Goal: Navigation & Orientation: Find specific page/section

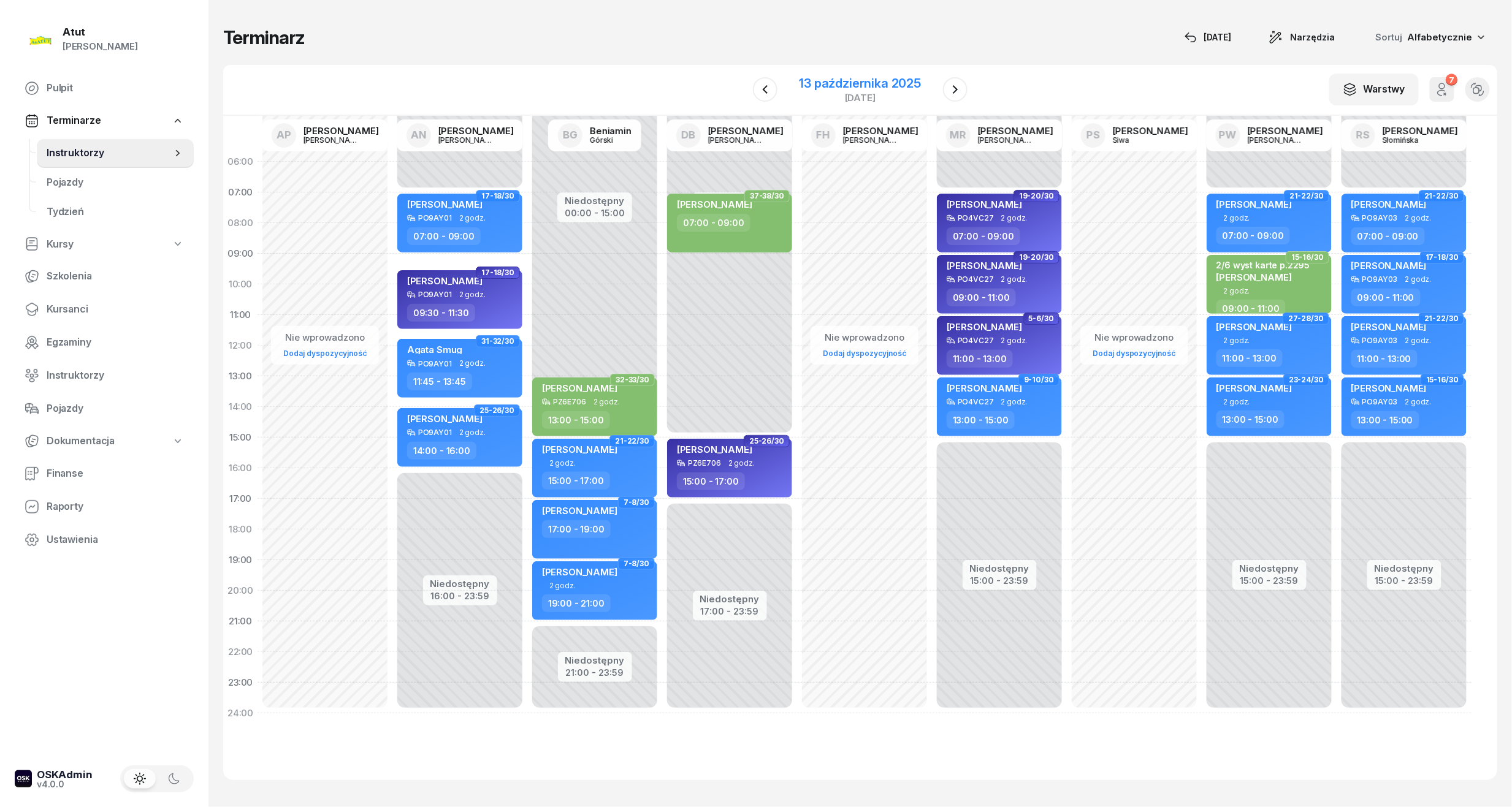
click at [851, 86] on div "13 października 2025" at bounding box center [860, 83] width 122 height 12
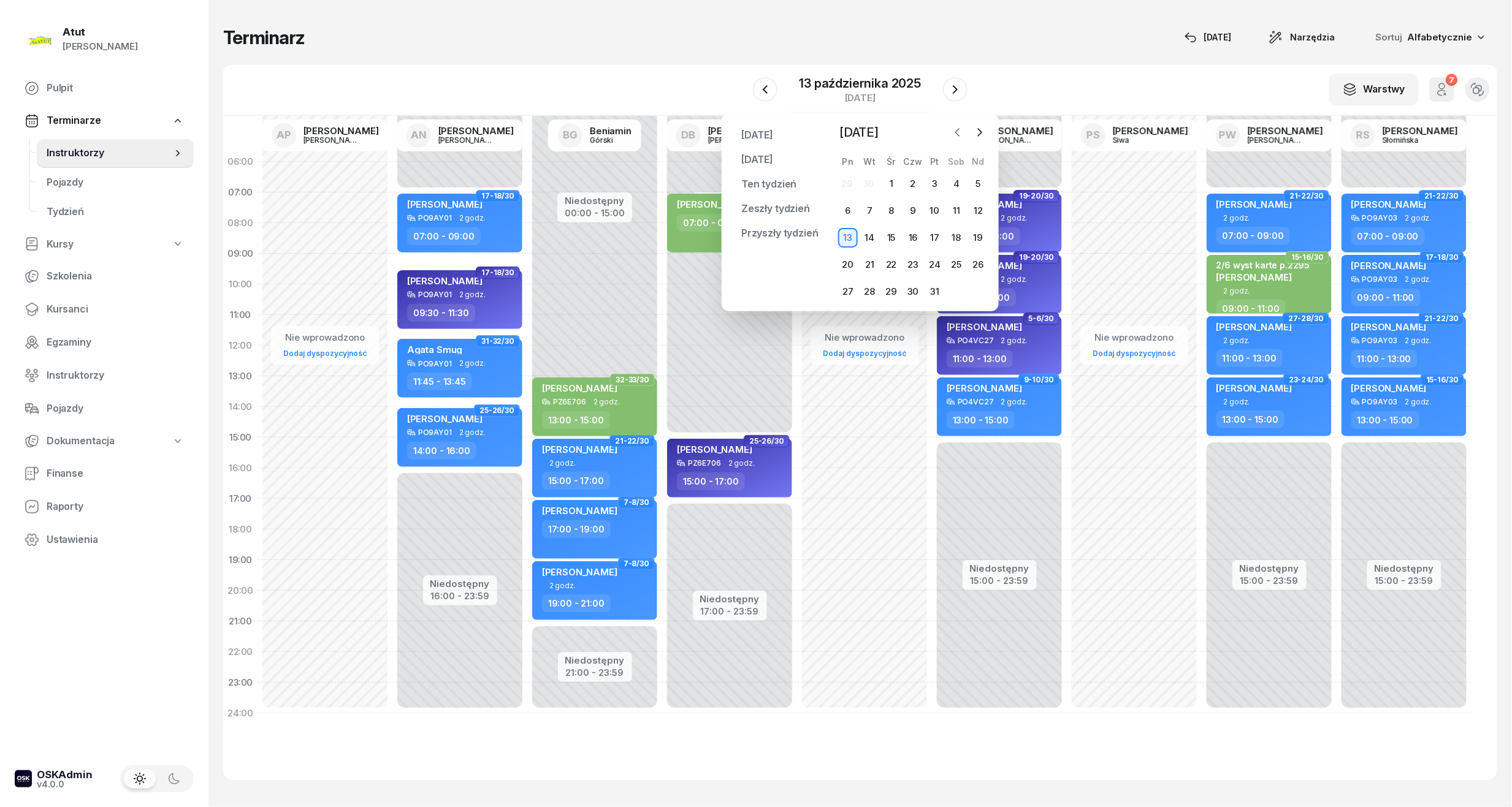
click at [959, 133] on icon "button" at bounding box center [957, 132] width 12 height 12
click at [885, 241] on div "17" at bounding box center [892, 238] width 20 height 20
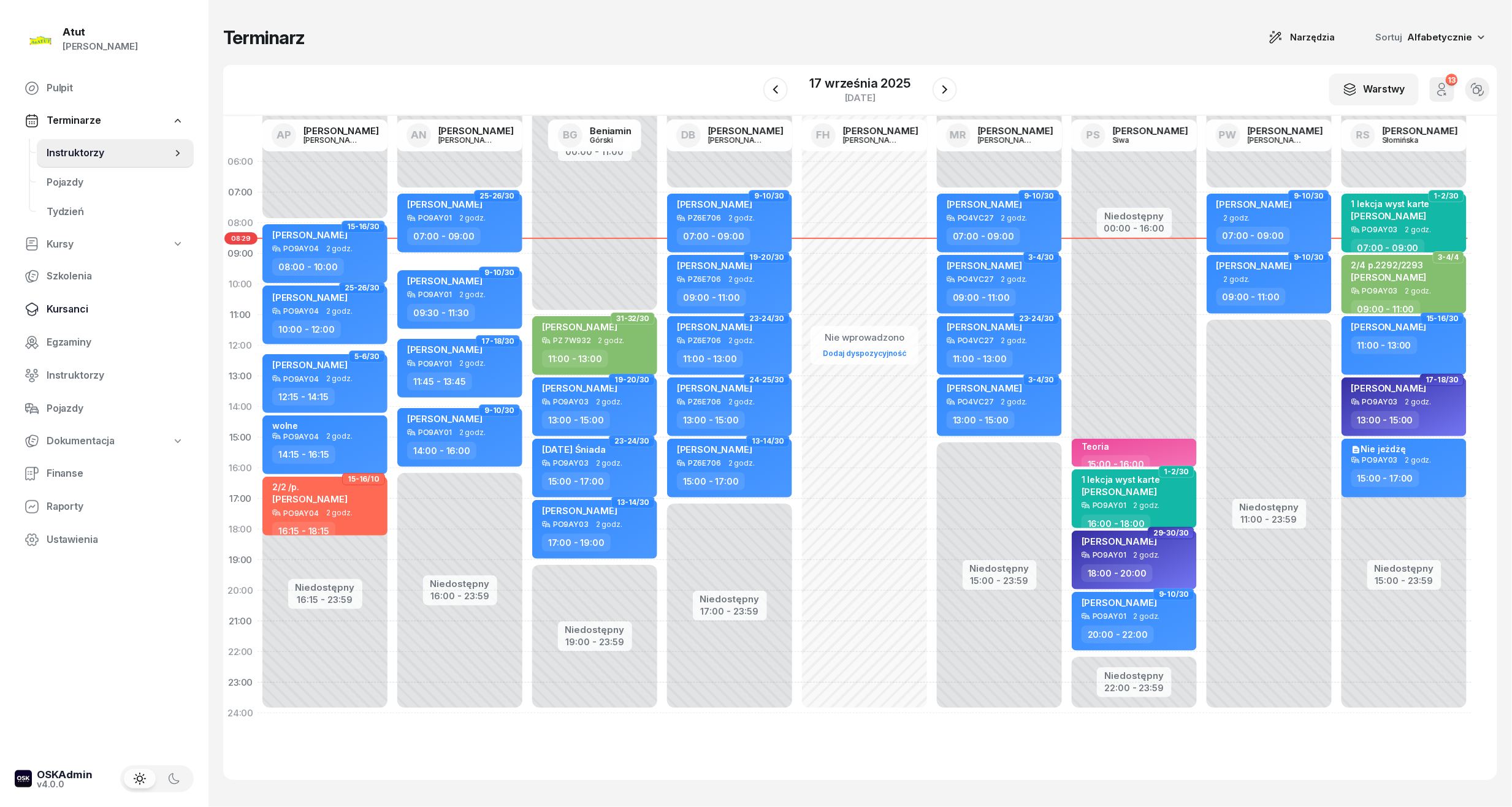
click at [73, 312] on span "Kursanci" at bounding box center [115, 310] width 137 height 16
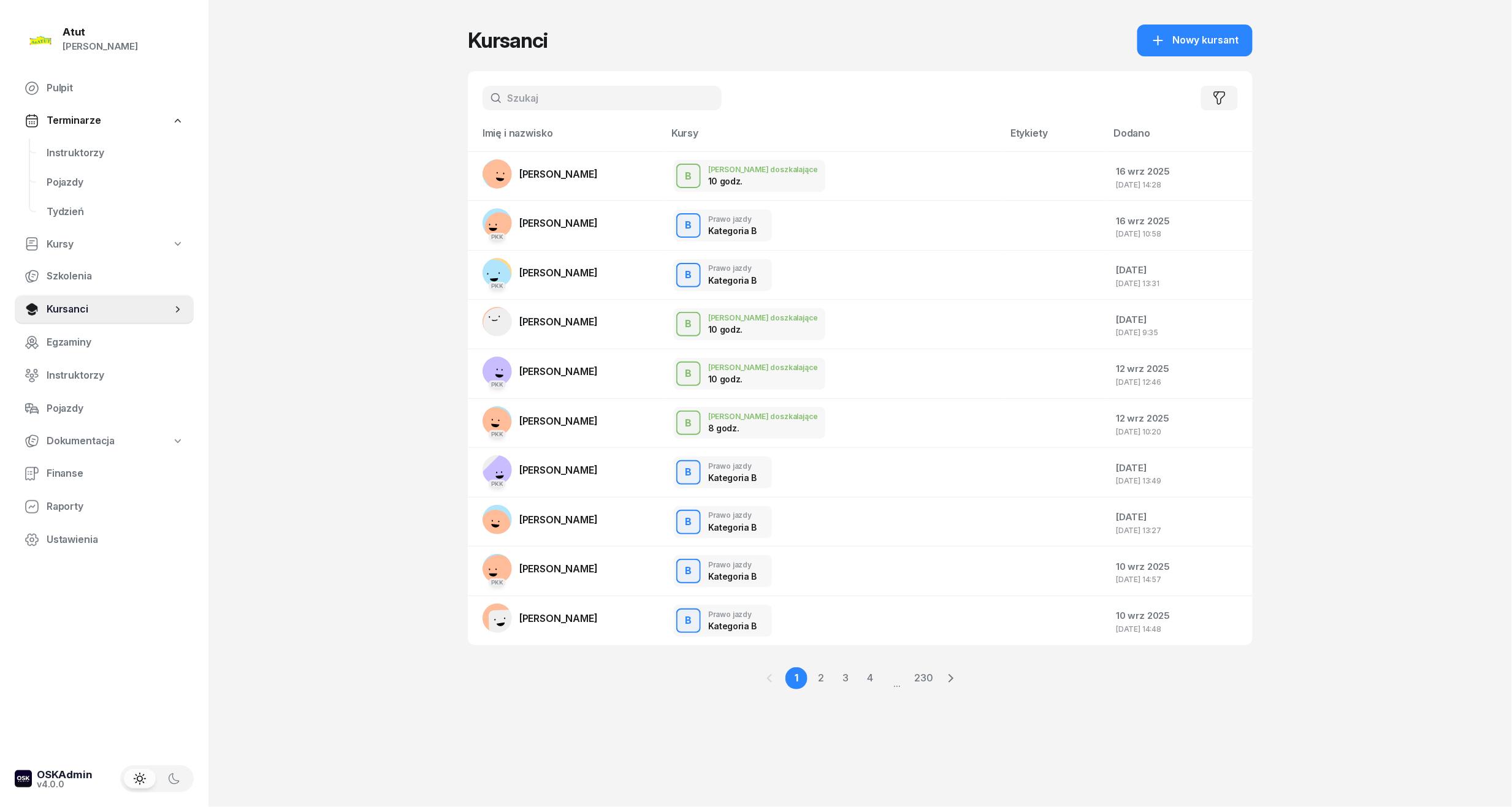
click at [532, 107] on input "text" at bounding box center [602, 97] width 239 height 24
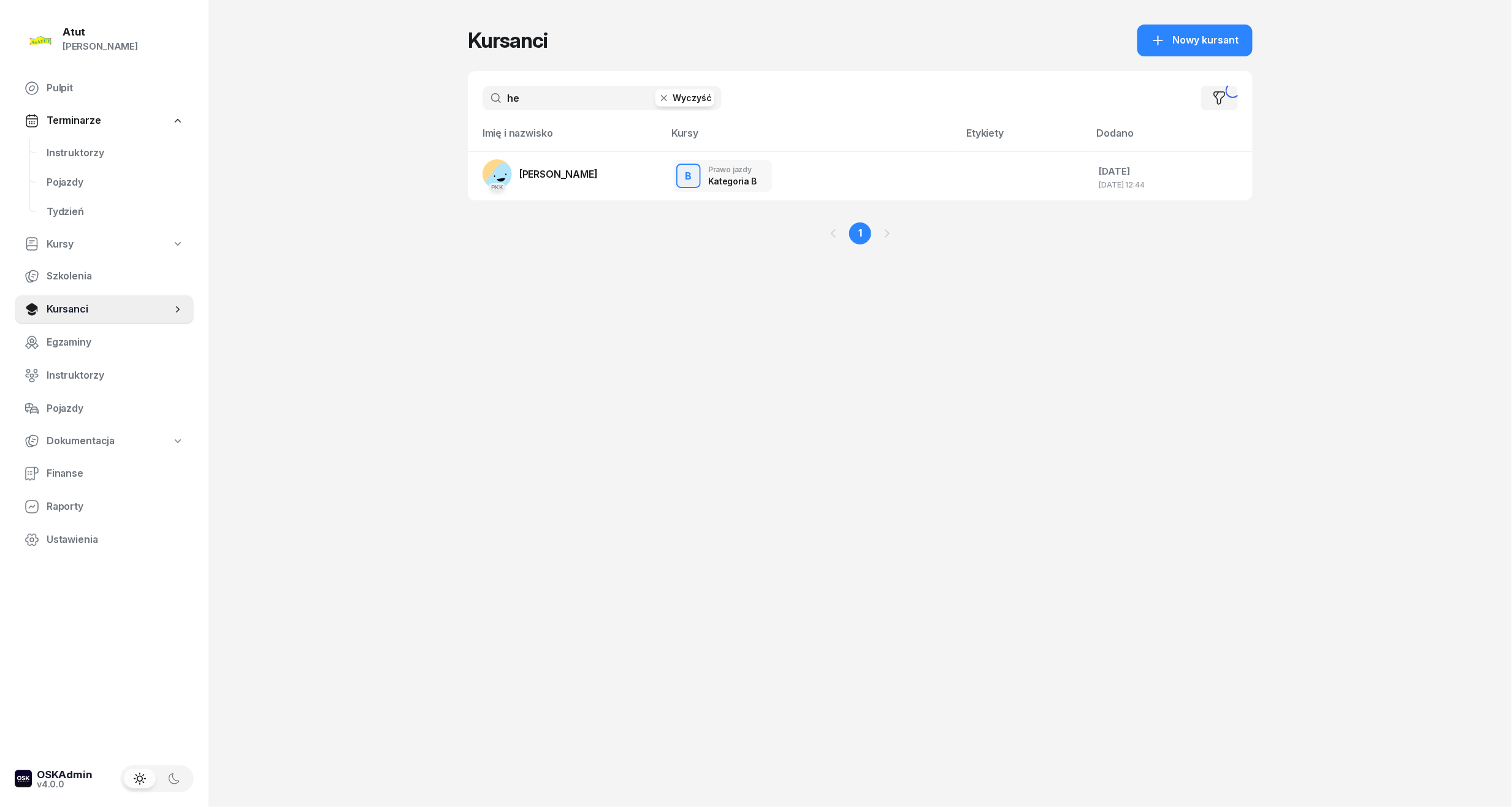
type input "h"
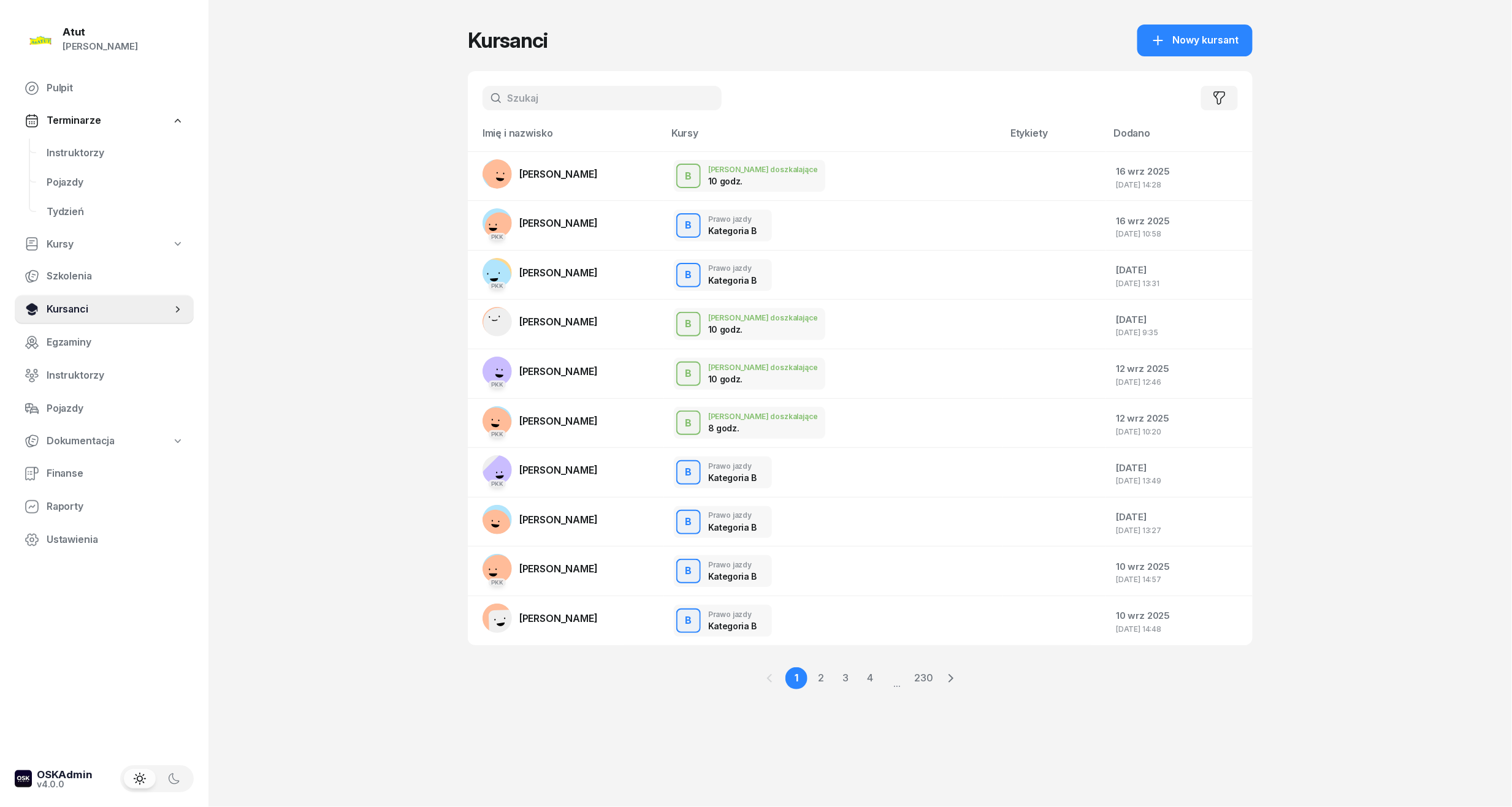
click at [71, 312] on span "Kursanci" at bounding box center [109, 310] width 125 height 16
click at [94, 150] on span "Instruktorzy" at bounding box center [115, 153] width 137 height 16
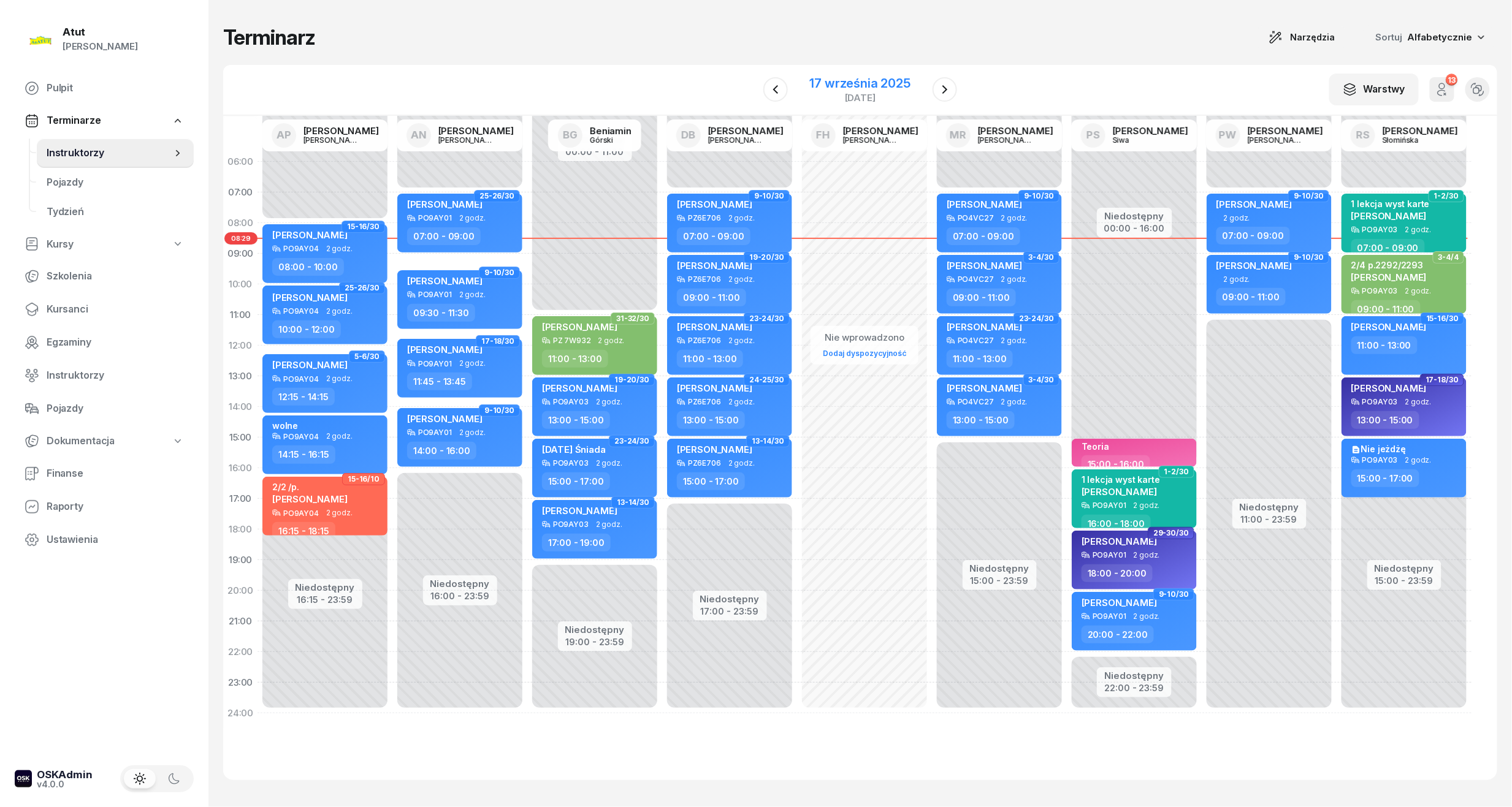
click at [848, 84] on div "17 września 2025" at bounding box center [860, 83] width 101 height 12
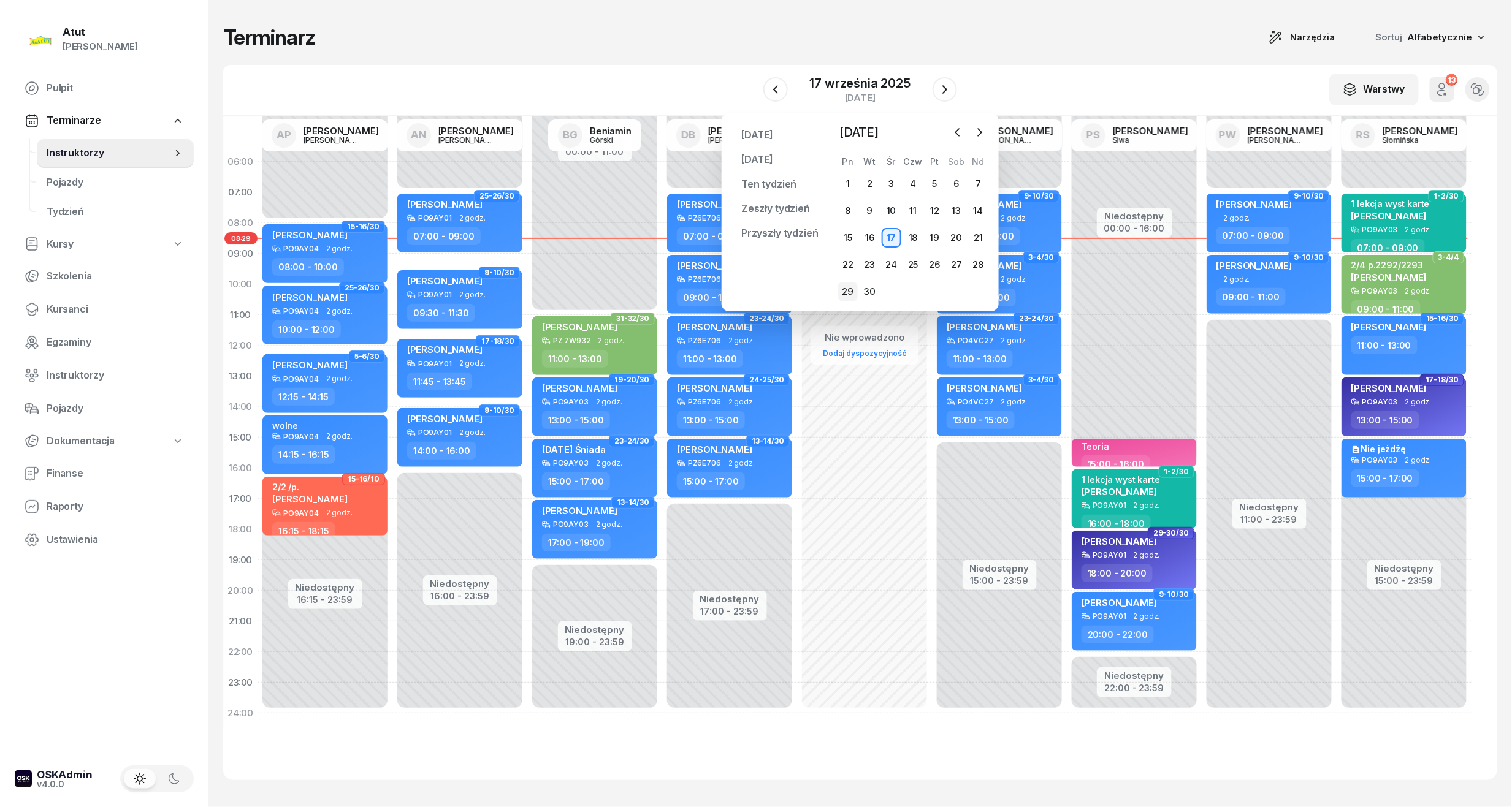
click at [848, 290] on div "29" at bounding box center [848, 292] width 20 height 20
